Goal: Transaction & Acquisition: Purchase product/service

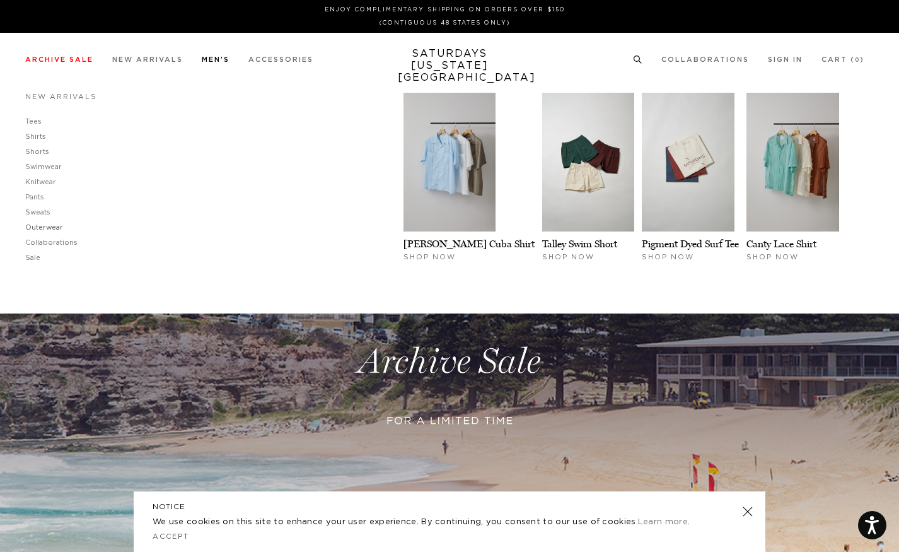
click at [43, 226] on link "Outerwear" at bounding box center [44, 227] width 38 height 7
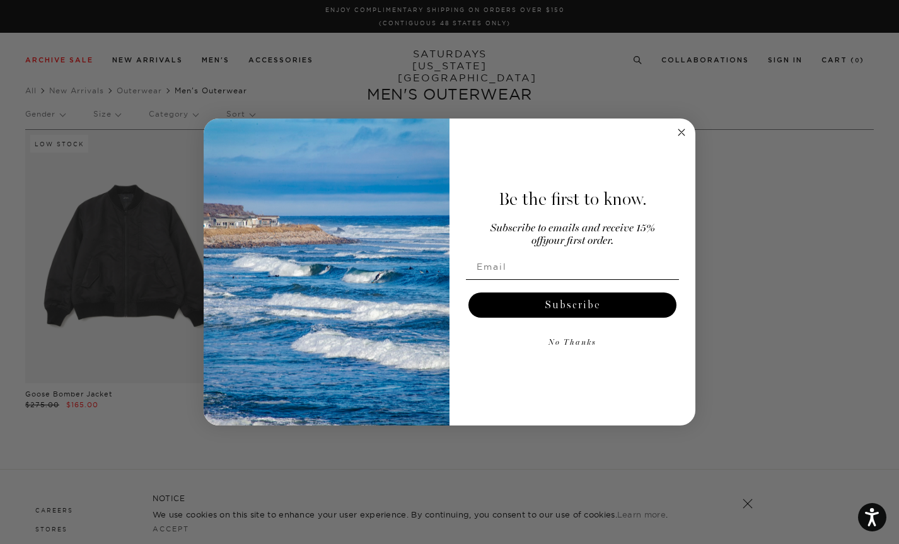
click at [680, 136] on circle "Close dialog" at bounding box center [682, 132] width 15 height 15
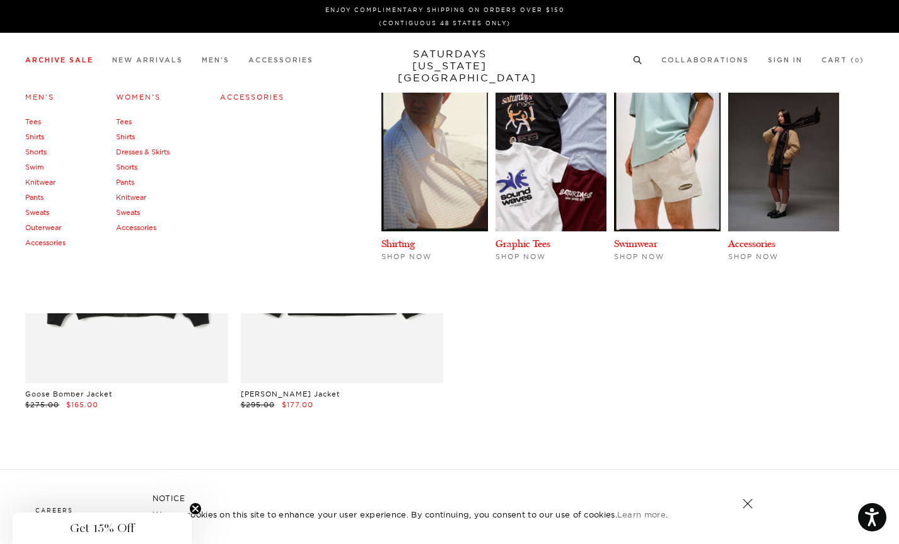
click at [36, 136] on link "Shirts" at bounding box center [34, 136] width 19 height 9
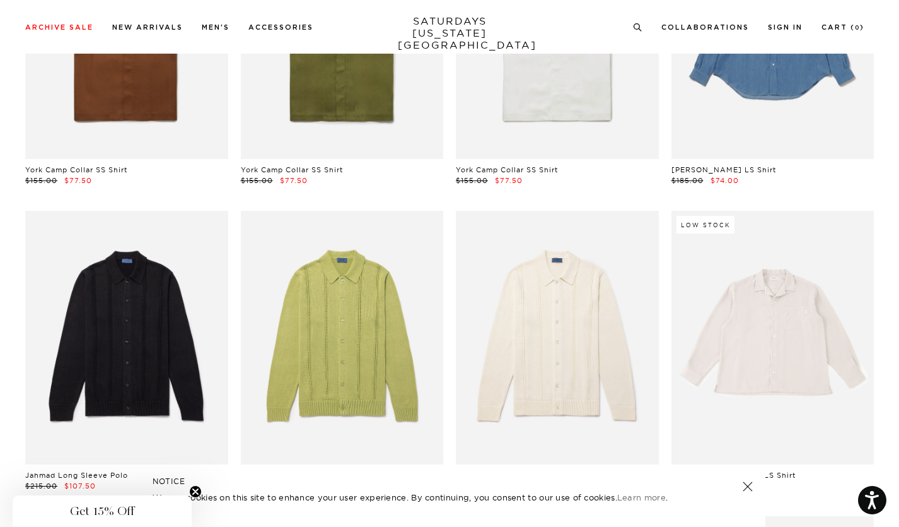
scroll to position [3133, 0]
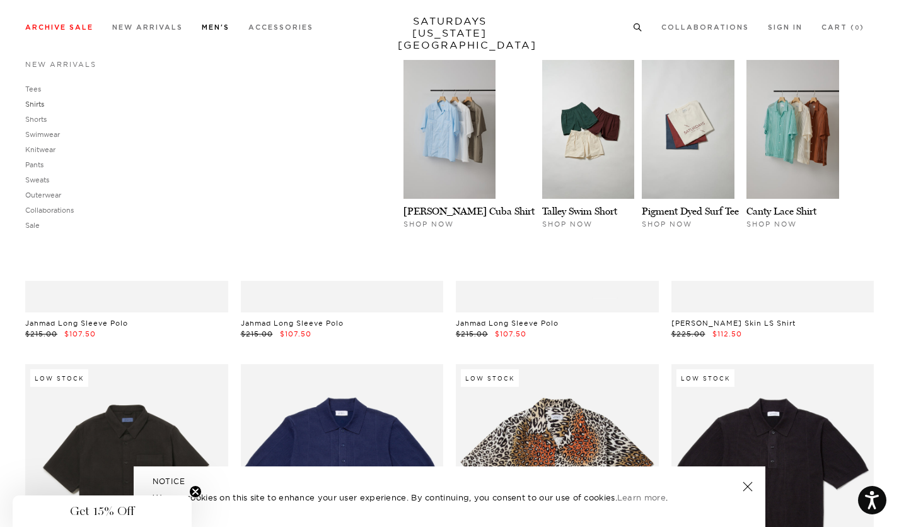
click at [37, 102] on link "Shirts" at bounding box center [34, 104] width 19 height 9
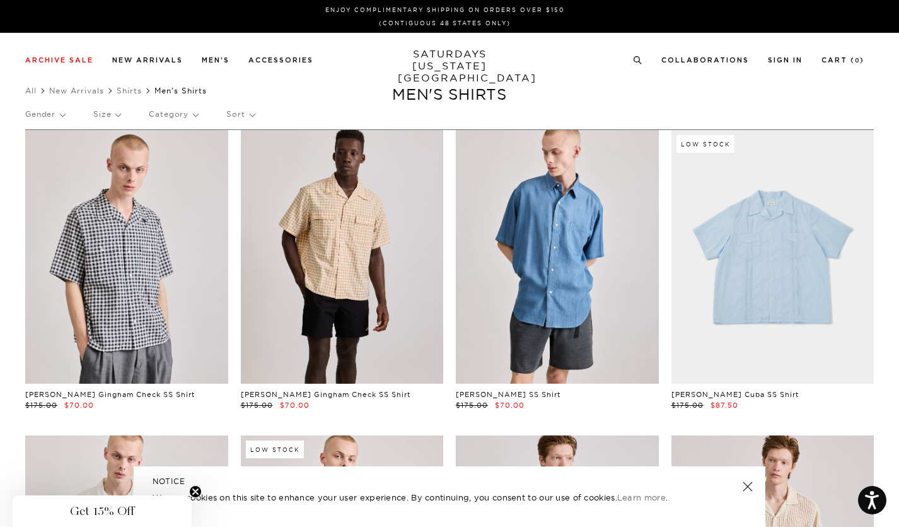
scroll to position [0, 1]
click at [30, 91] on link "All" at bounding box center [30, 90] width 11 height 9
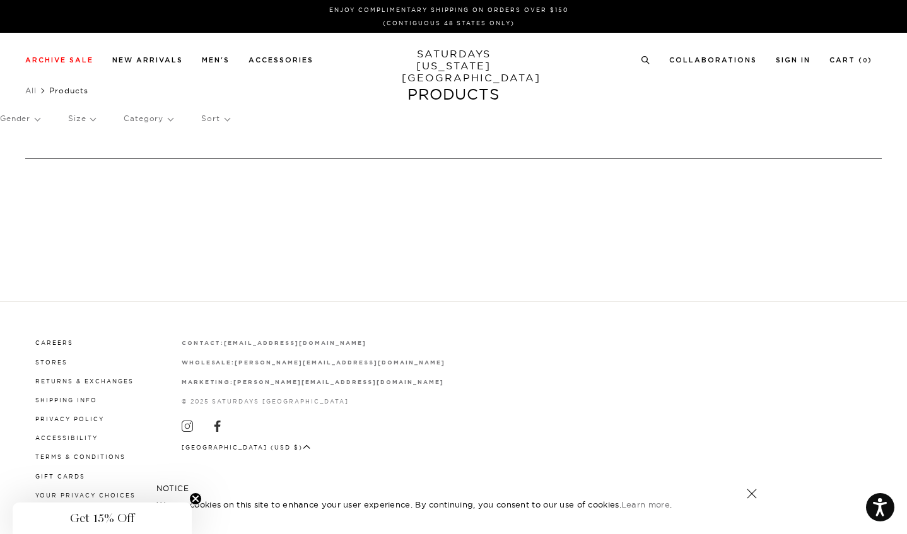
click at [40, 117] on div "Gender Size Category Sort" at bounding box center [453, 118] width 907 height 29
click at [36, 120] on p "Gender" at bounding box center [20, 118] width 40 height 29
click at [15, 163] on p "Mens" at bounding box center [38, 162] width 76 height 16
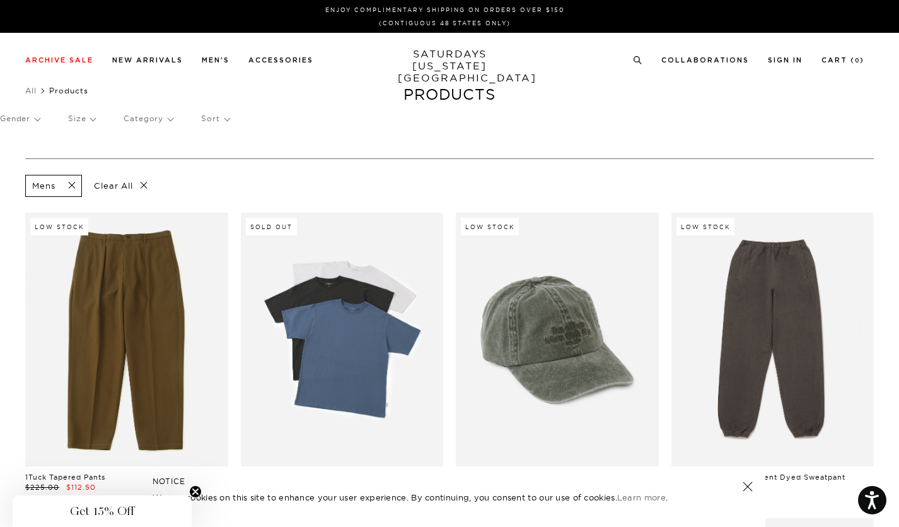
click at [165, 117] on p "Category" at bounding box center [148, 118] width 49 height 29
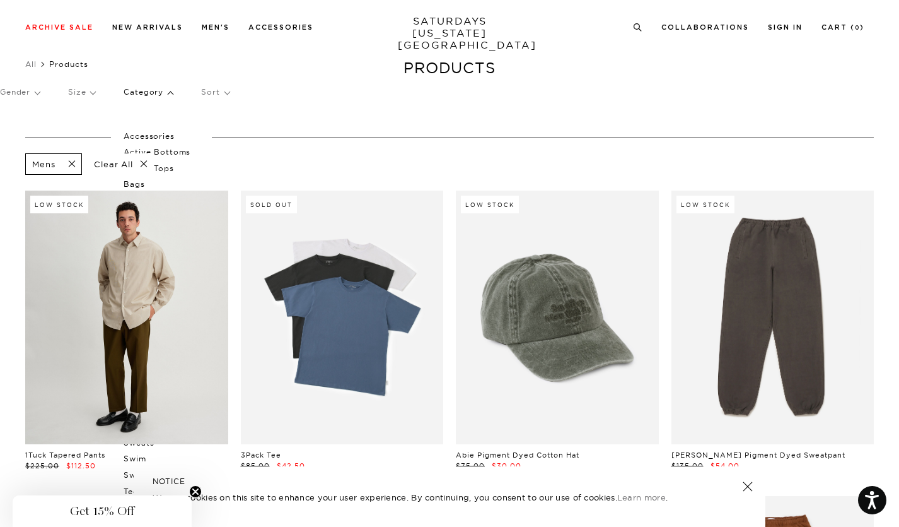
scroll to position [11, 0]
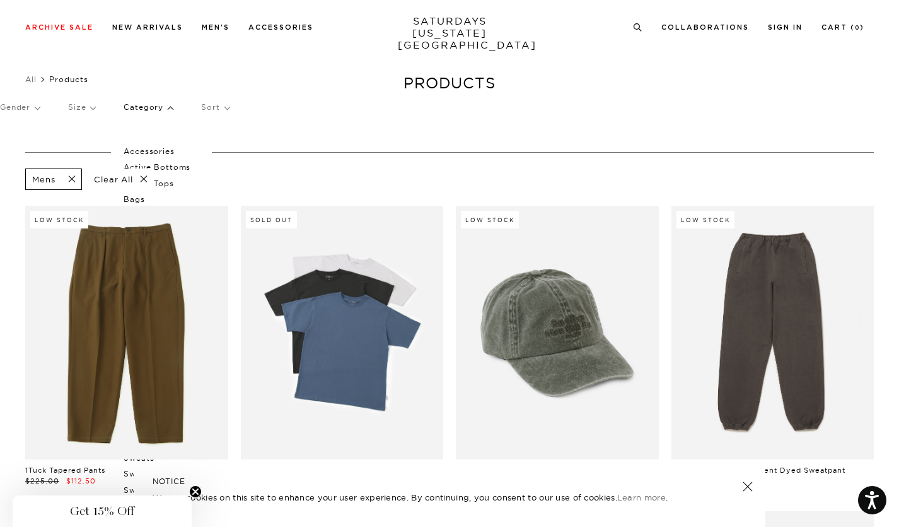
click at [169, 108] on p "Category" at bounding box center [148, 107] width 49 height 29
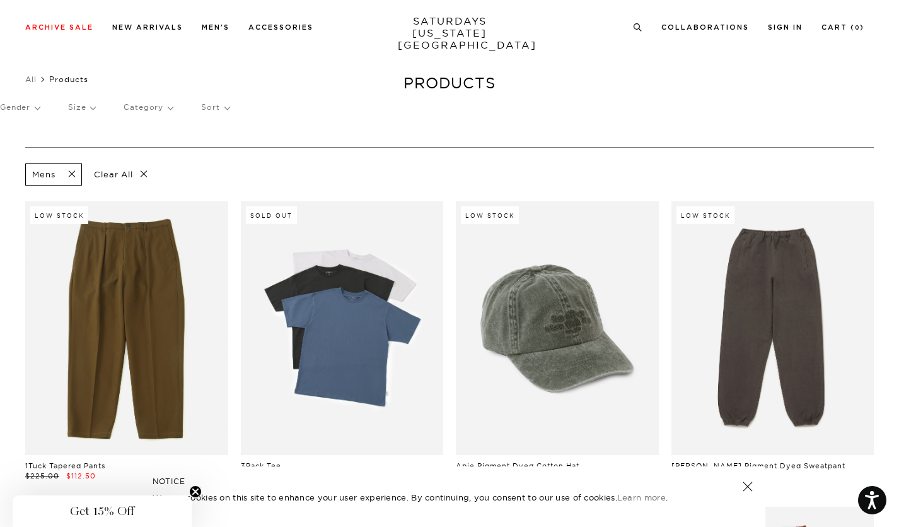
click at [169, 108] on p "Category" at bounding box center [148, 107] width 49 height 29
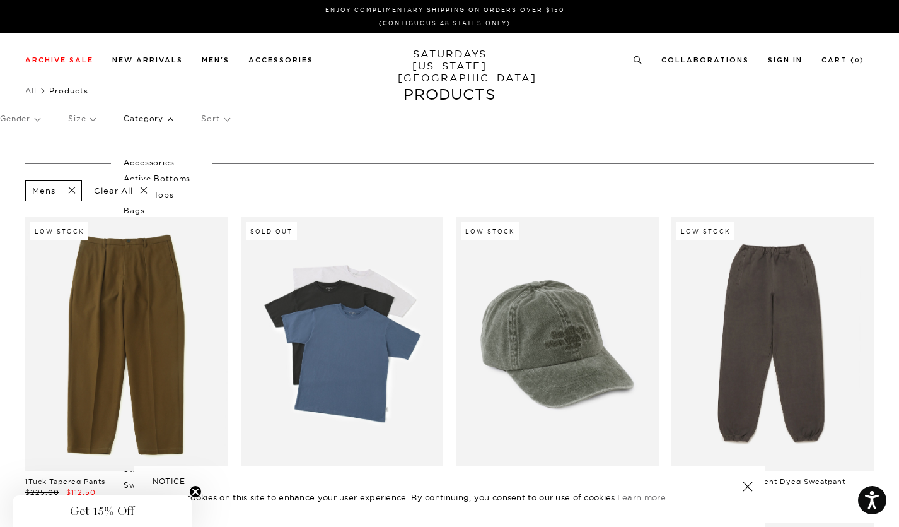
scroll to position [0, 0]
click at [169, 119] on p "Category" at bounding box center [148, 118] width 49 height 29
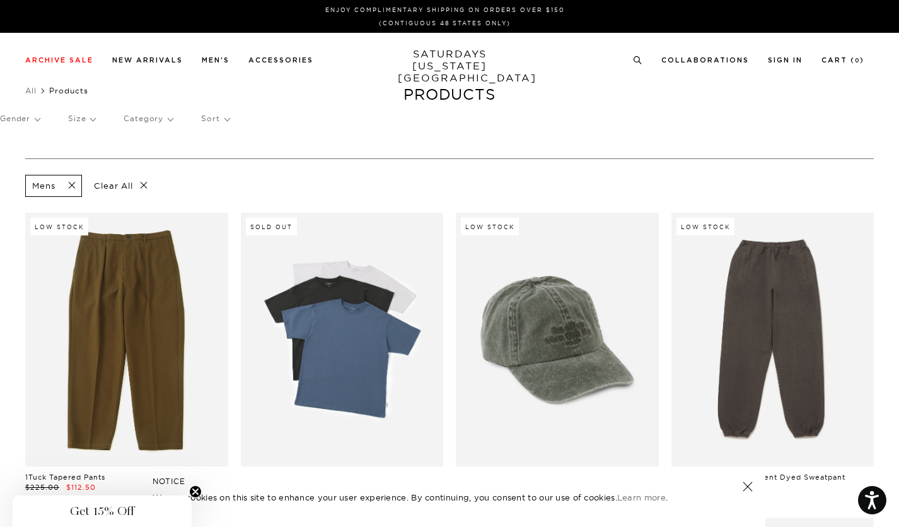
click at [215, 120] on p "Sort" at bounding box center [215, 118] width 28 height 29
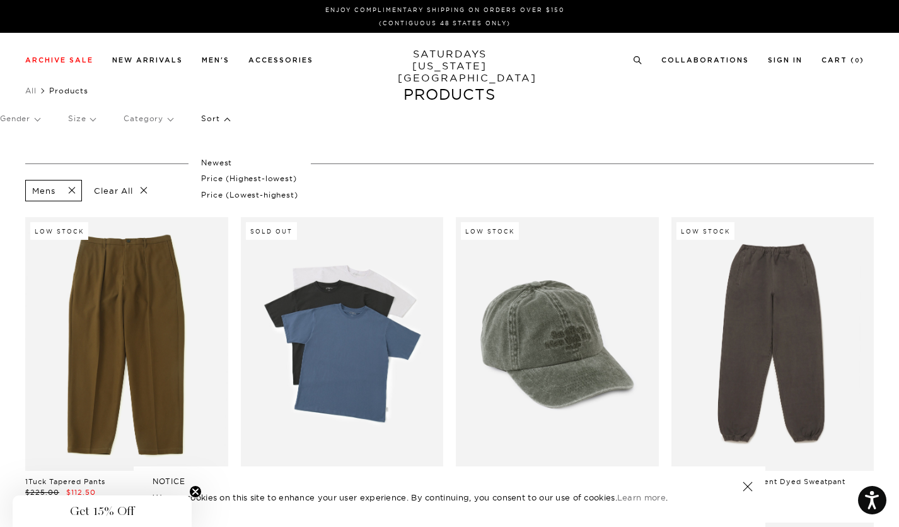
click at [215, 120] on p "Sort" at bounding box center [215, 118] width 28 height 29
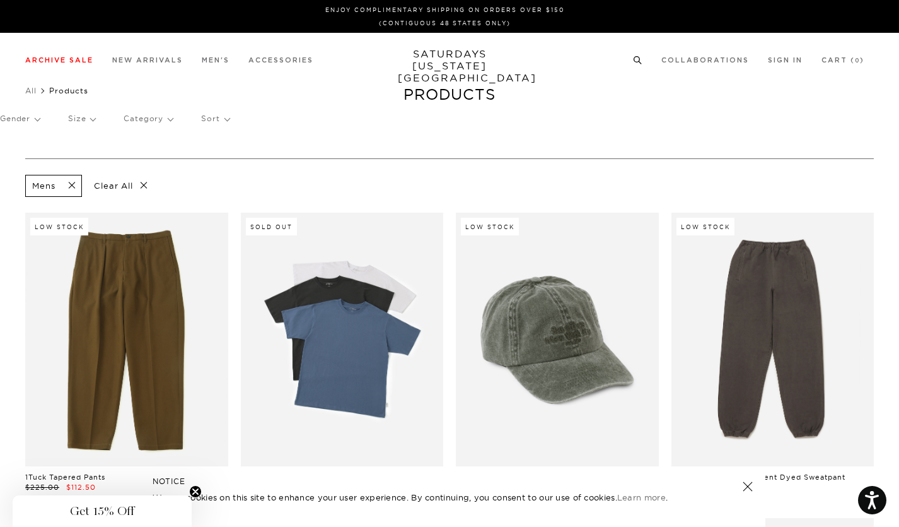
click at [638, 62] on icon at bounding box center [637, 60] width 9 height 8
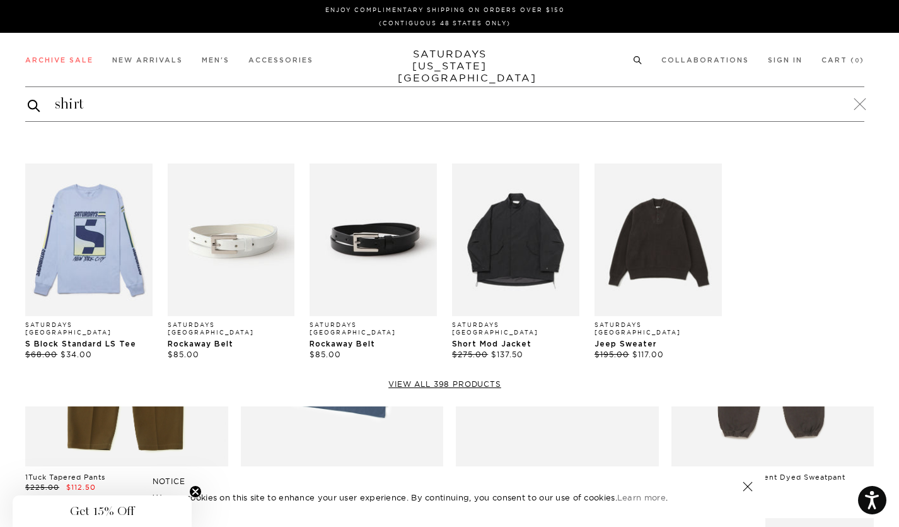
type input "shirt"
click at [34, 105] on button "submit" at bounding box center [34, 105] width 13 height 15
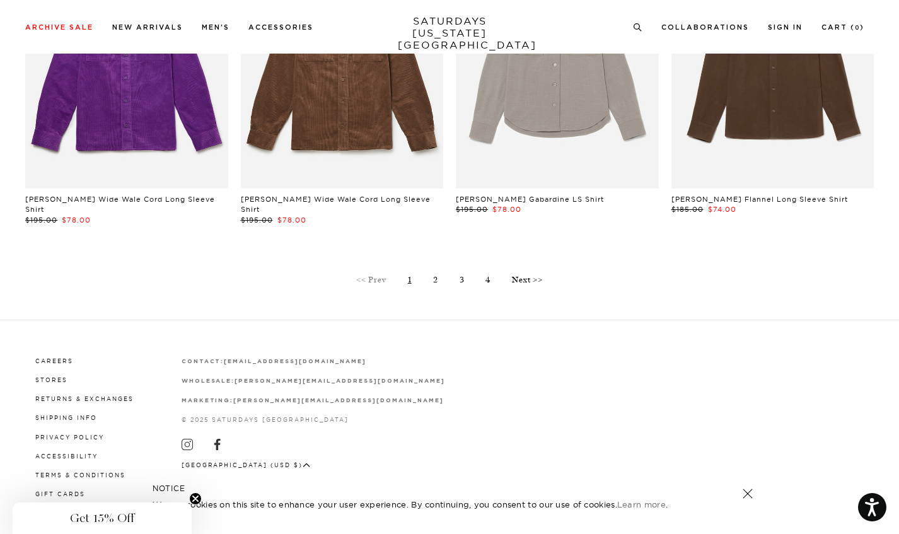
scroll to position [3603, 0]
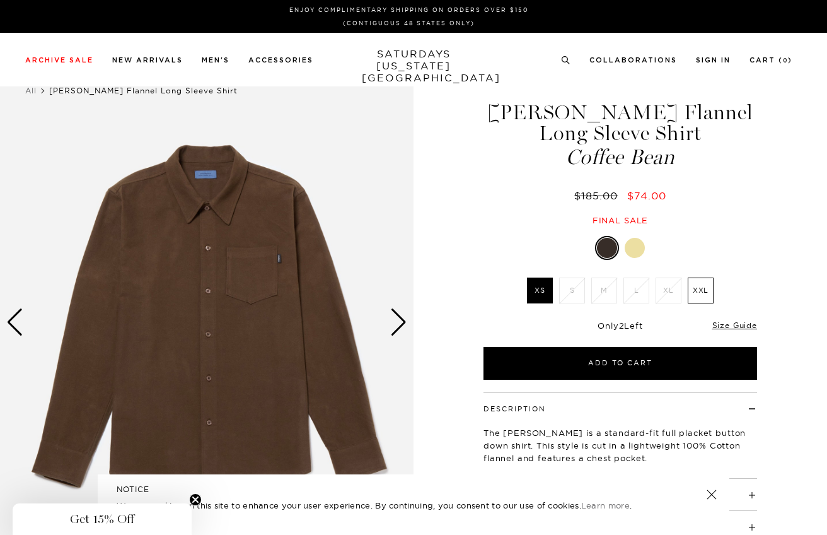
click at [402, 320] on div "Next slide" at bounding box center [398, 322] width 17 height 28
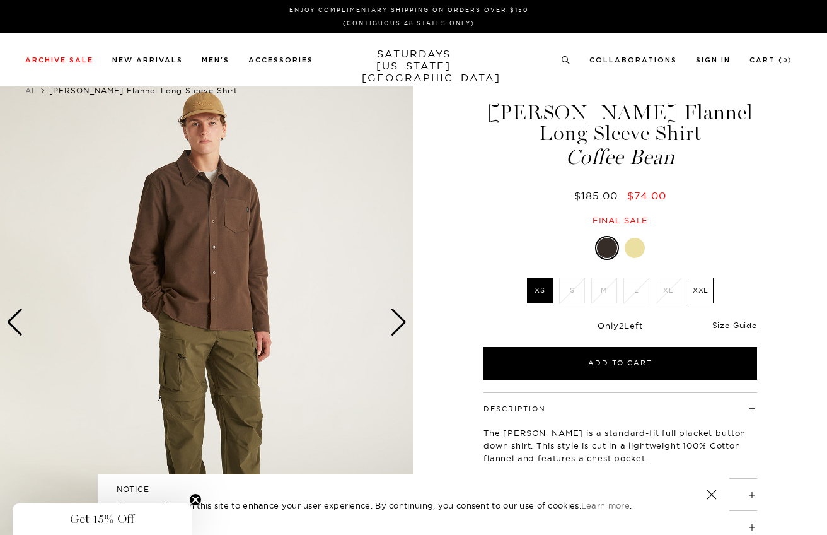
click at [402, 320] on div "Next slide" at bounding box center [398, 322] width 17 height 28
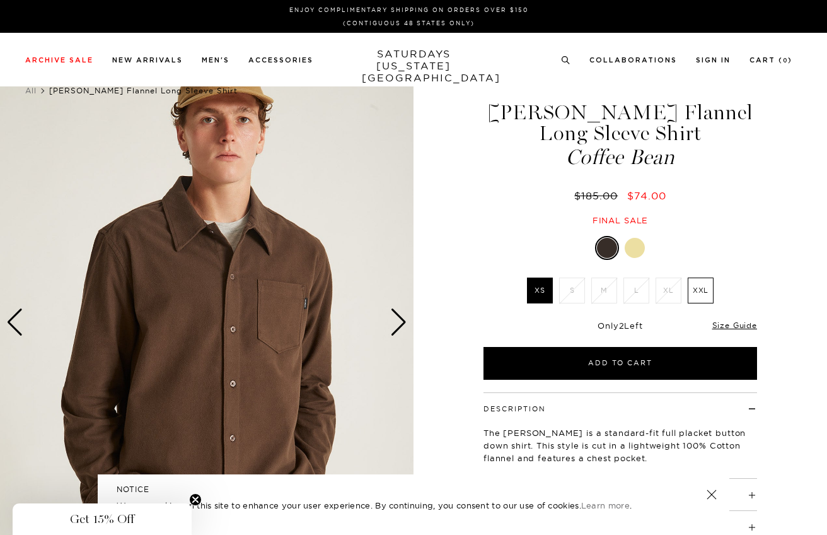
click at [402, 320] on div "Next slide" at bounding box center [398, 322] width 17 height 28
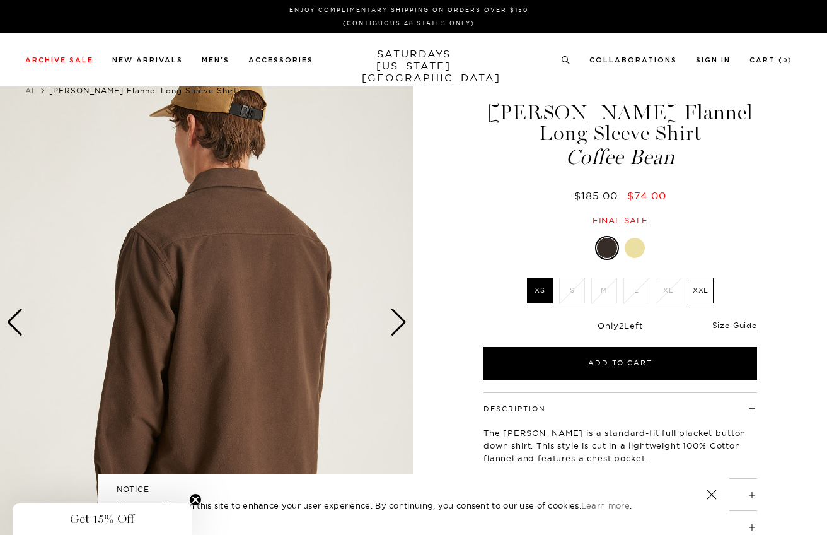
click at [402, 320] on div "Next slide" at bounding box center [398, 322] width 17 height 28
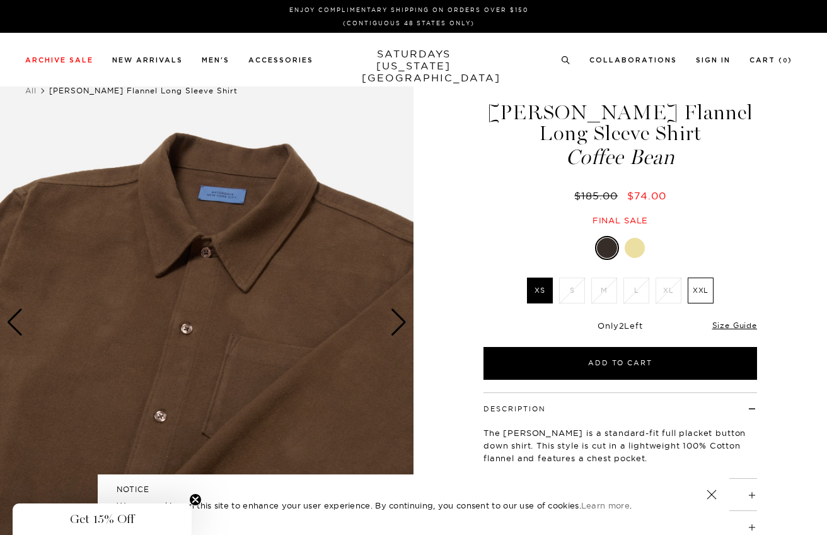
click at [402, 320] on div "Next slide" at bounding box center [398, 322] width 17 height 28
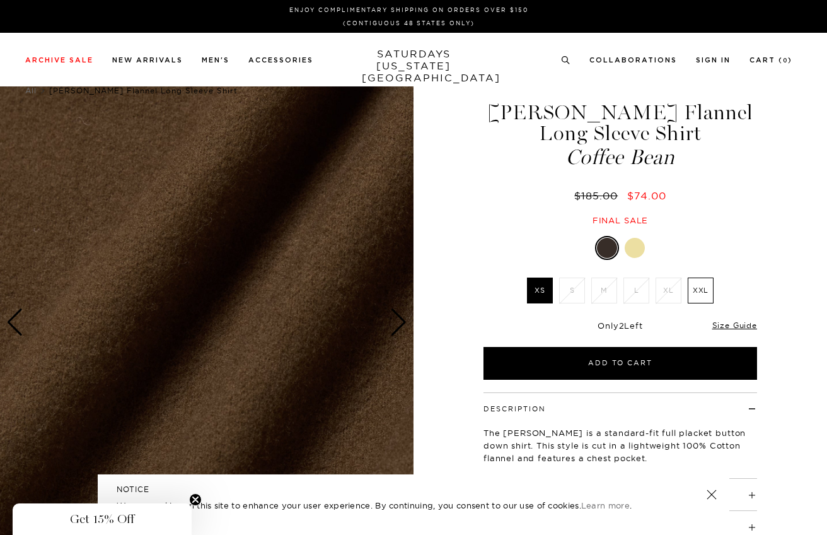
click at [402, 320] on div "Next slide" at bounding box center [398, 322] width 17 height 28
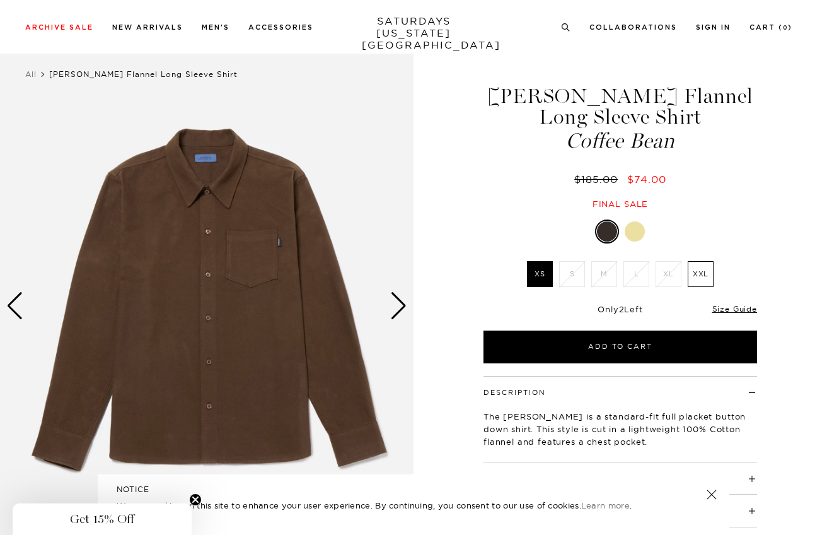
scroll to position [14, 0]
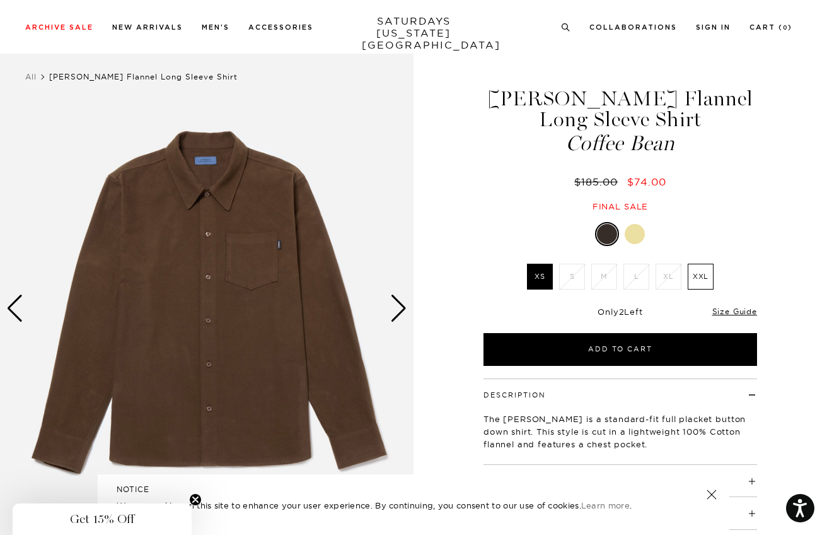
click at [544, 283] on label "XS" at bounding box center [540, 277] width 26 height 26
click at [0, 0] on input "XS" at bounding box center [0, 0] width 0 height 0
click at [724, 307] on link "Size Guide" at bounding box center [735, 310] width 45 height 9
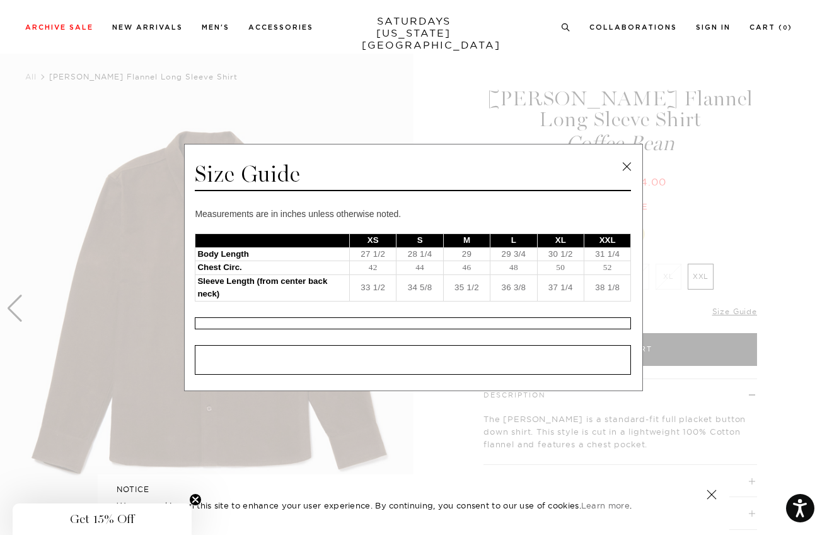
click at [627, 170] on link at bounding box center [626, 166] width 19 height 19
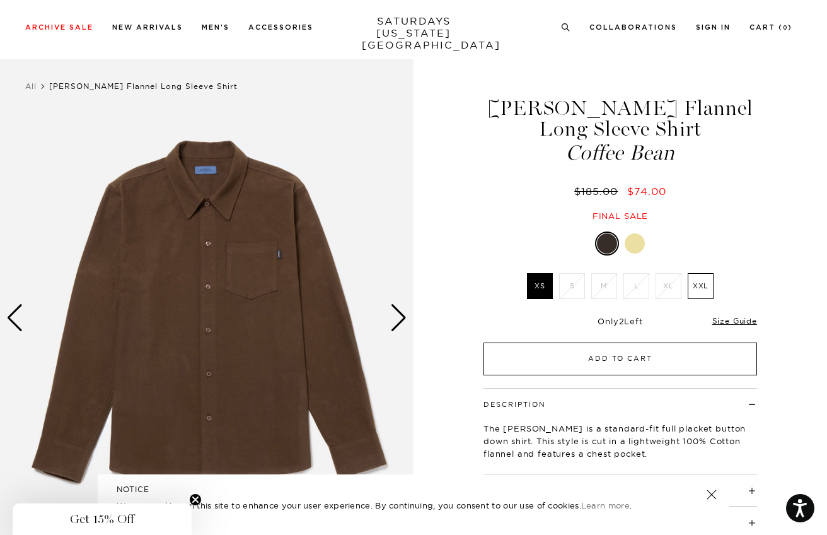
scroll to position [6, 0]
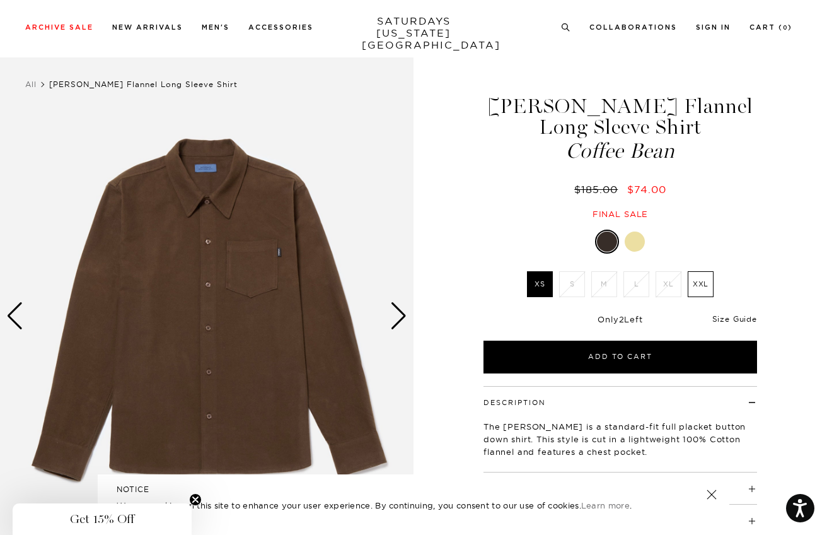
click at [722, 318] on link "Size Guide" at bounding box center [735, 318] width 45 height 9
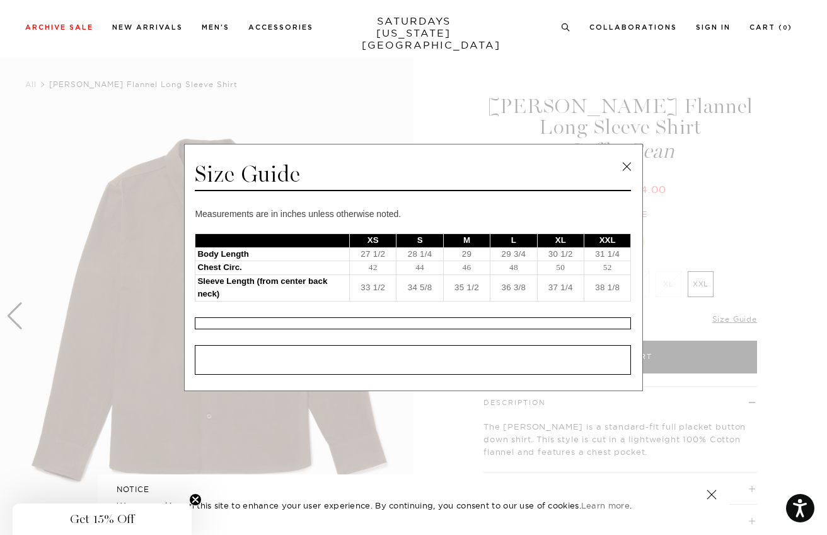
click at [621, 176] on link at bounding box center [626, 166] width 19 height 19
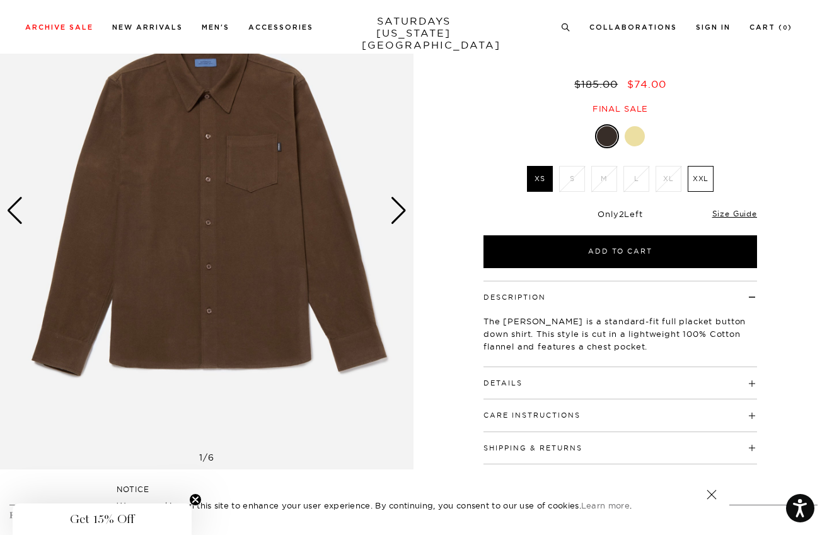
scroll to position [112, 0]
click at [725, 214] on link "Size Guide" at bounding box center [735, 213] width 45 height 9
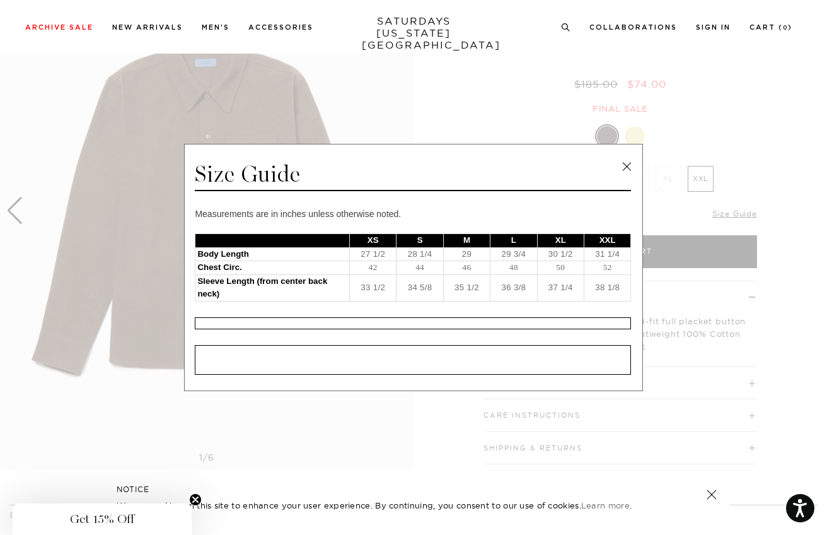
click at [630, 173] on link at bounding box center [626, 166] width 19 height 19
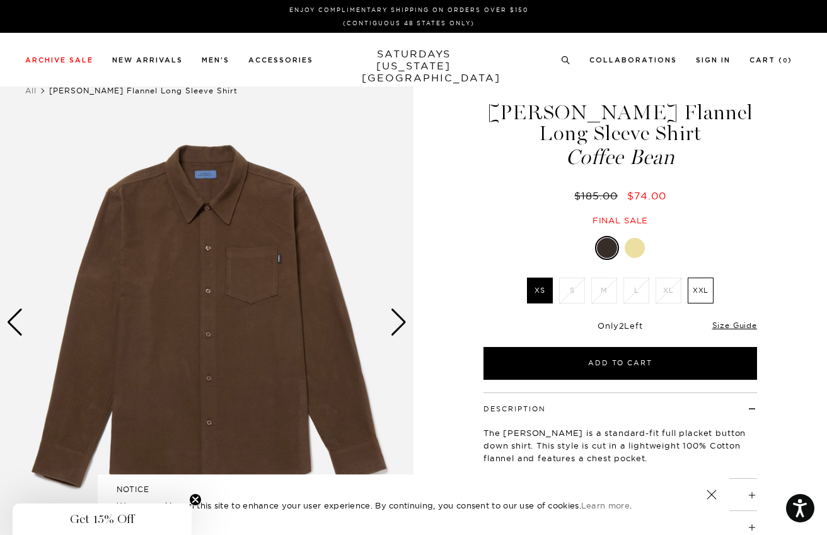
scroll to position [0, 0]
click at [728, 327] on link "Size Guide" at bounding box center [735, 324] width 45 height 9
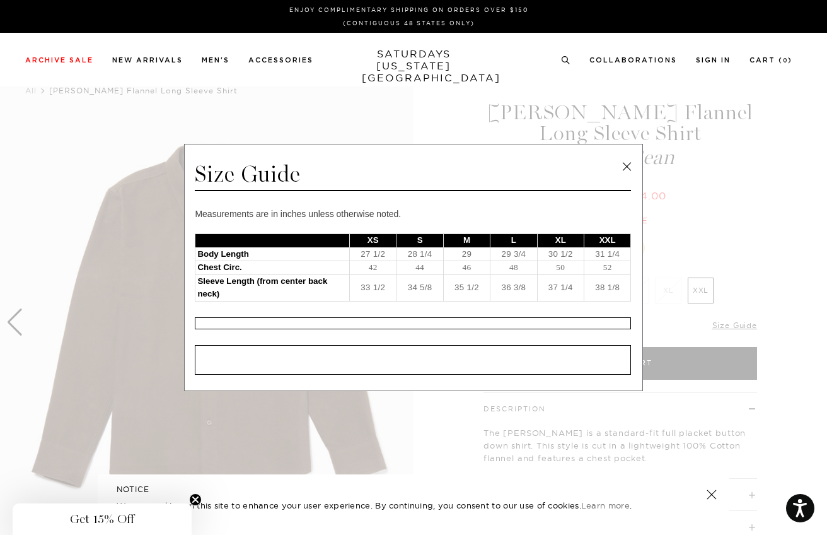
click at [629, 170] on link at bounding box center [626, 166] width 19 height 19
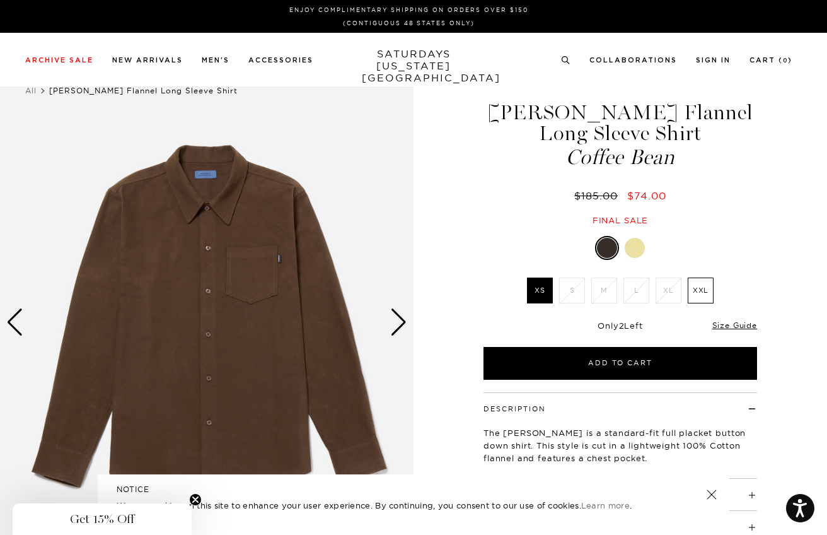
click at [646, 243] on div at bounding box center [621, 248] width 274 height 24
click at [636, 243] on div at bounding box center [635, 248] width 20 height 20
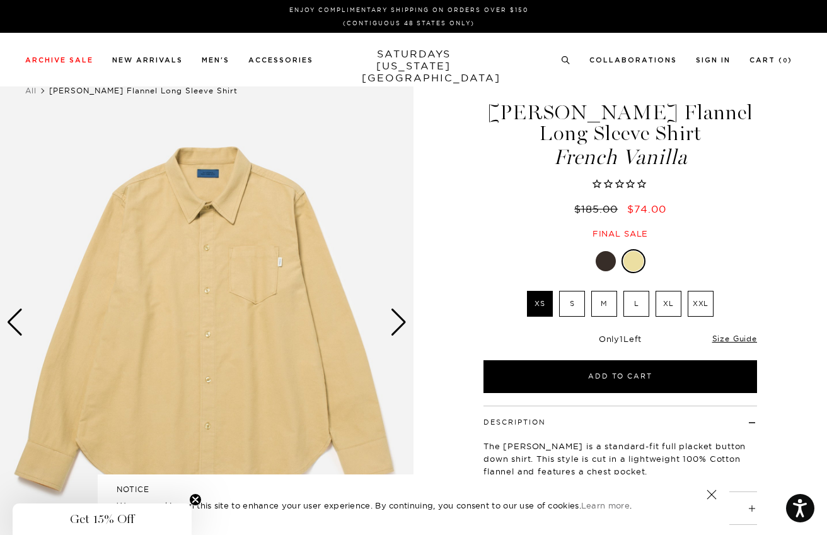
click at [607, 245] on div "Broome Flannel Long Sleeve Shirt French Vanilla $185.00 $74.00 Final sale Broom…" at bounding box center [620, 326] width 315 height 525
click at [609, 258] on div at bounding box center [606, 261] width 20 height 20
